Goal: Task Accomplishment & Management: Manage account settings

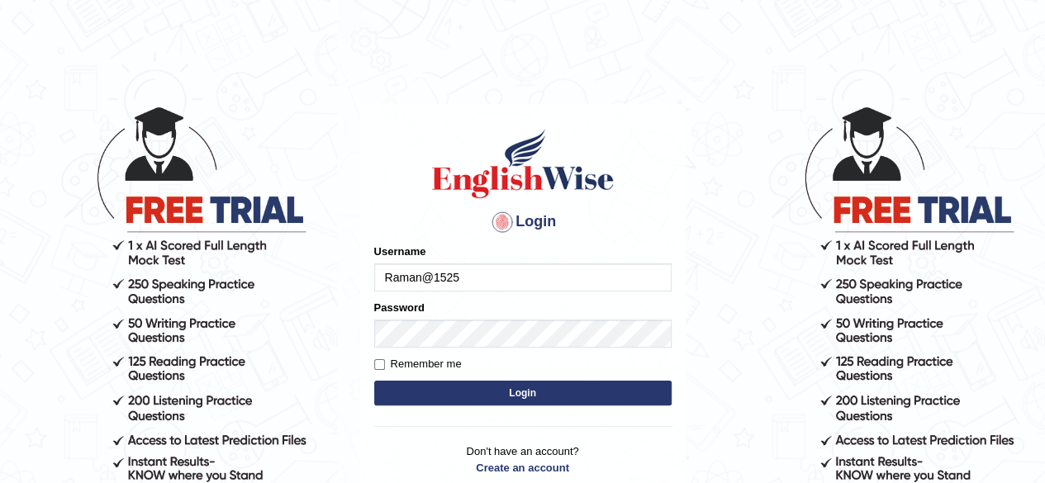
type input "Raman@1525"
type input "r"
type input "Raman1525"
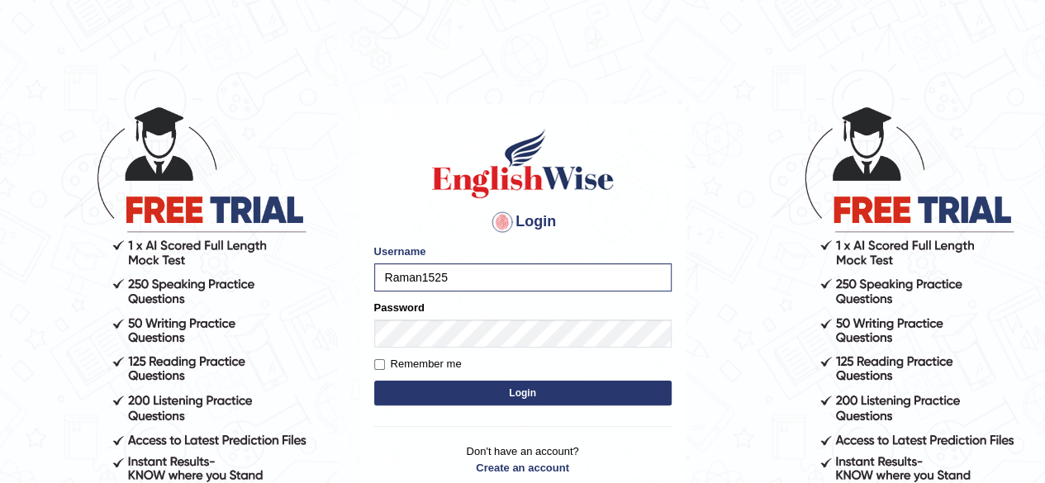
click at [530, 392] on button "Login" at bounding box center [522, 393] width 297 height 25
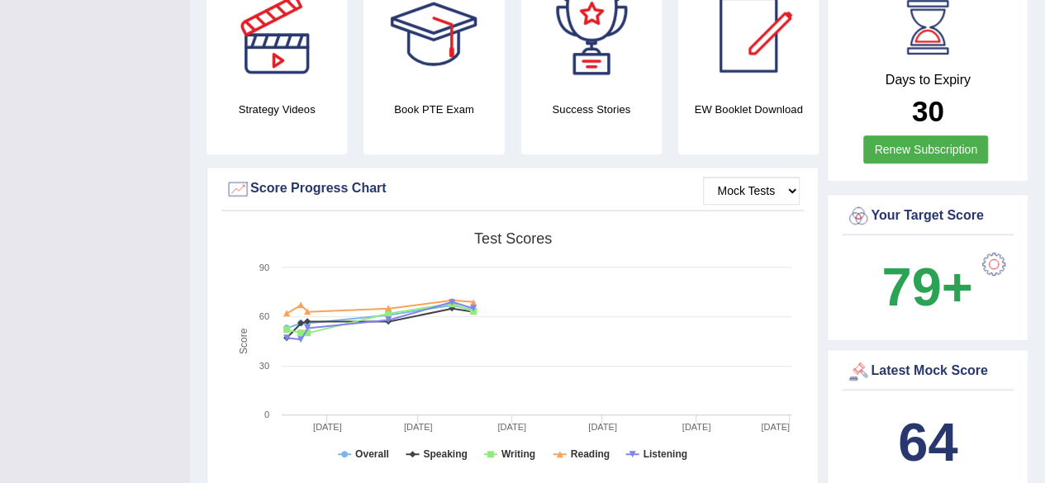
scroll to position [433, 0]
